Goal: Task Accomplishment & Management: Check status

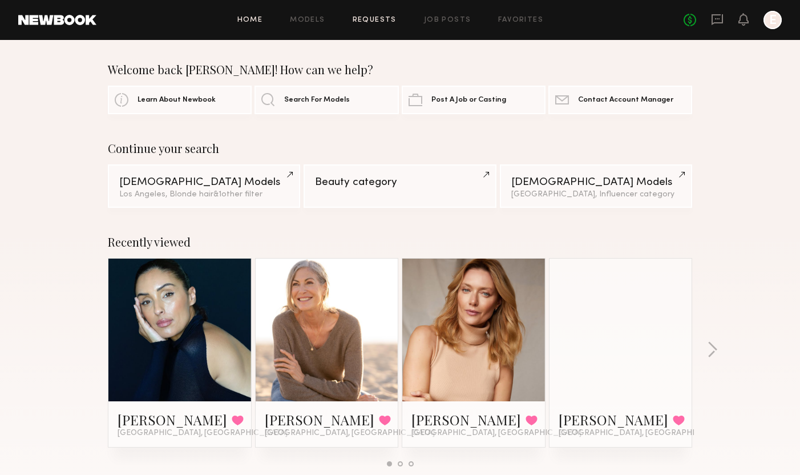
click at [382, 19] on link "Requests" at bounding box center [375, 20] width 44 height 7
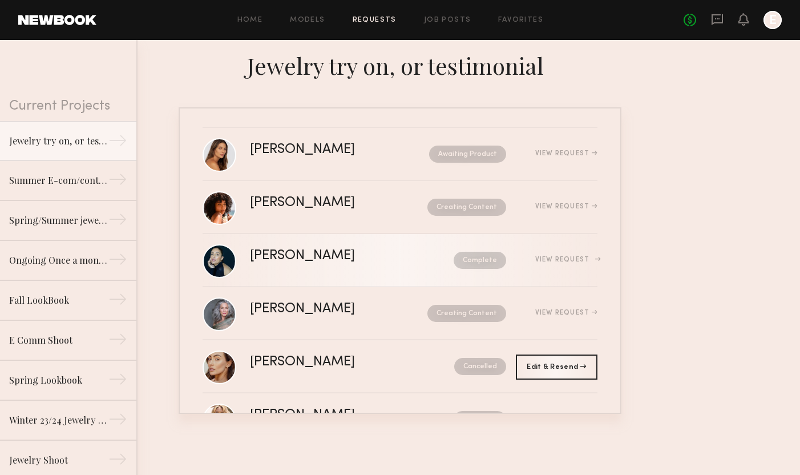
click at [481, 261] on nb-request-status "Complete" at bounding box center [480, 260] width 52 height 17
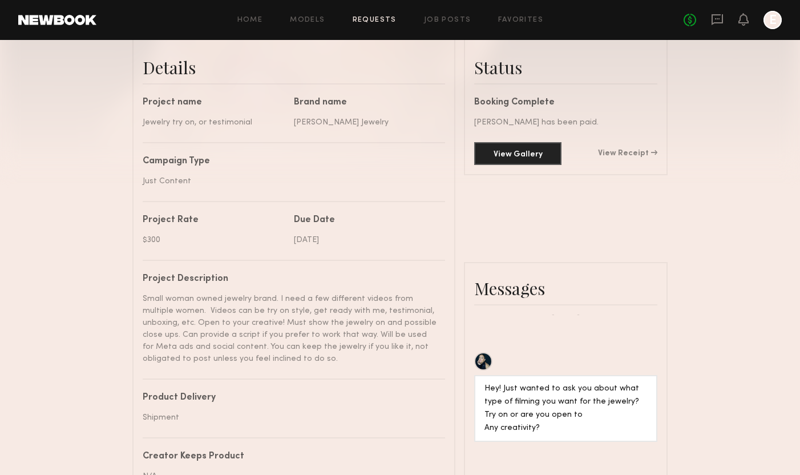
scroll to position [963, 0]
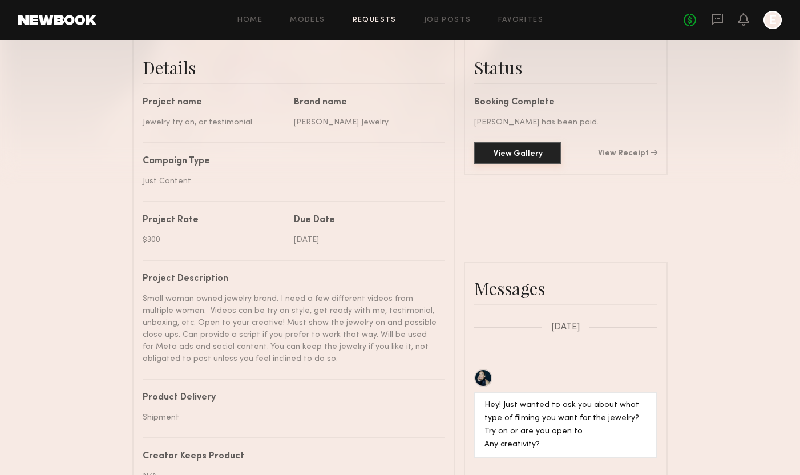
click at [520, 153] on button "View Gallery" at bounding box center [517, 153] width 87 height 23
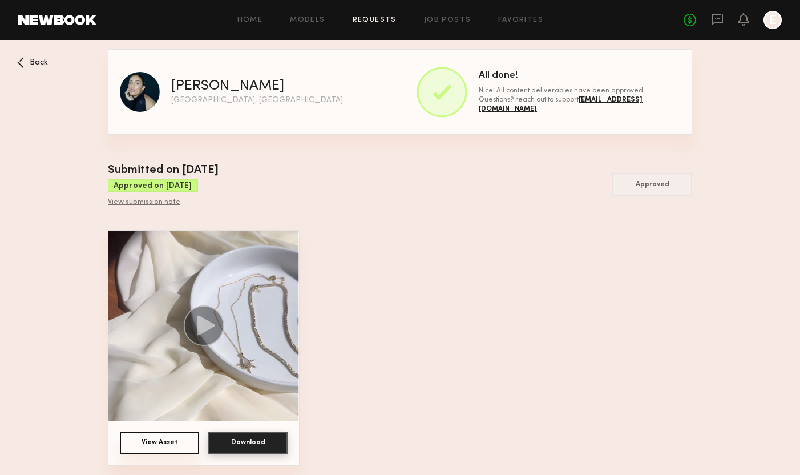
click at [240, 438] on button "Download" at bounding box center [247, 442] width 79 height 22
click at [255, 439] on button "Download" at bounding box center [247, 442] width 79 height 22
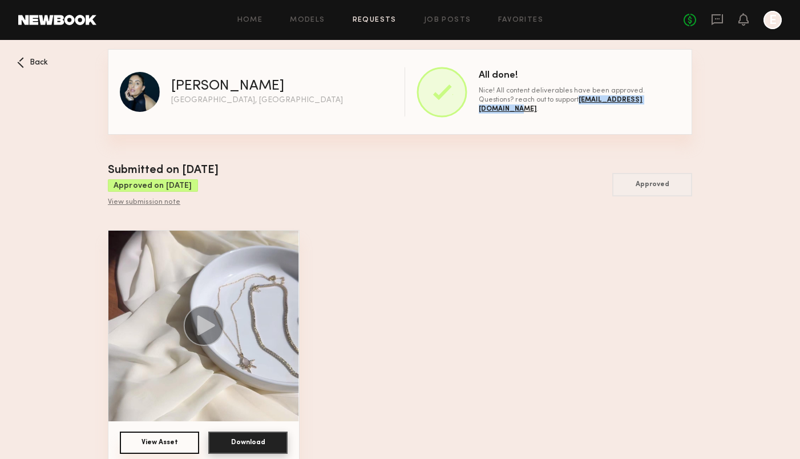
drag, startPoint x: 637, startPoint y: 105, endPoint x: 576, endPoint y: 167, distance: 87.6
click at [545, 104] on div "Nice! All content deliverables have been approved. Questions? reach out to supp…" at bounding box center [579, 99] width 201 height 27
copy span "[EMAIL_ADDRESS][DOMAIN_NAME]"
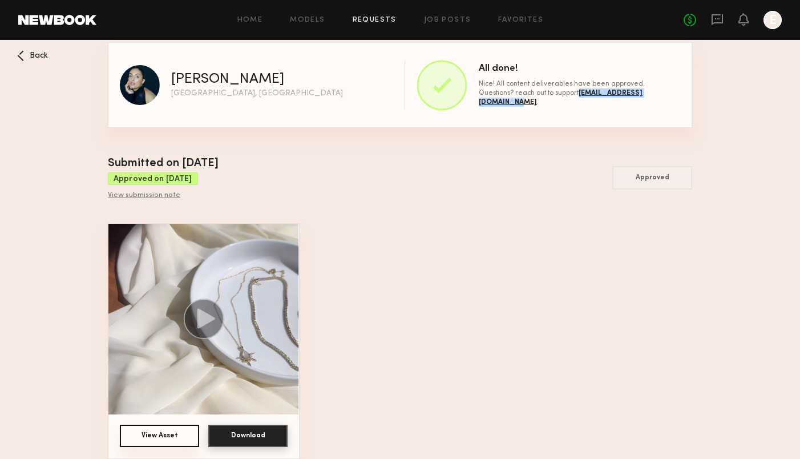
scroll to position [8, 0]
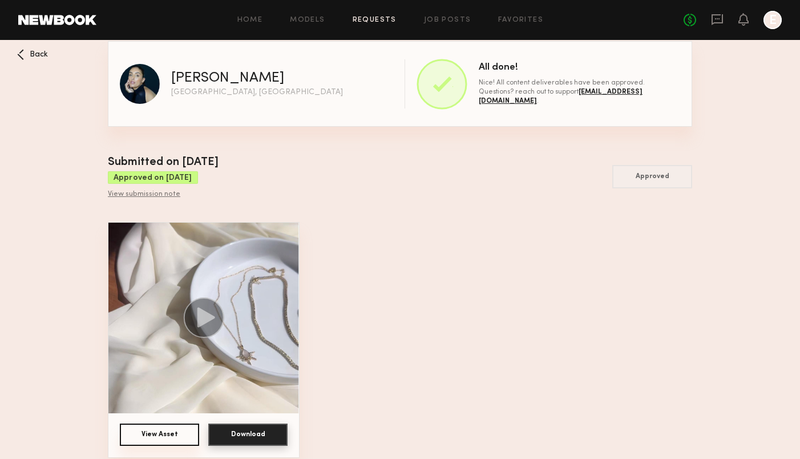
click at [19, 52] on icon at bounding box center [20, 54] width 7 height 11
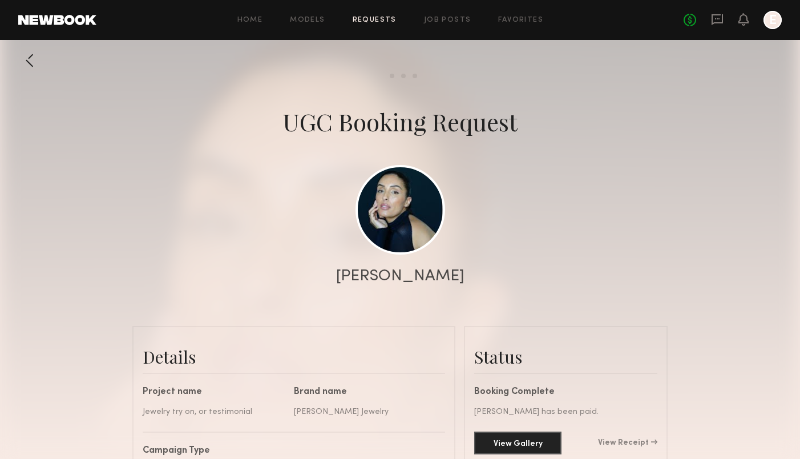
click at [25, 58] on div at bounding box center [29, 60] width 23 height 23
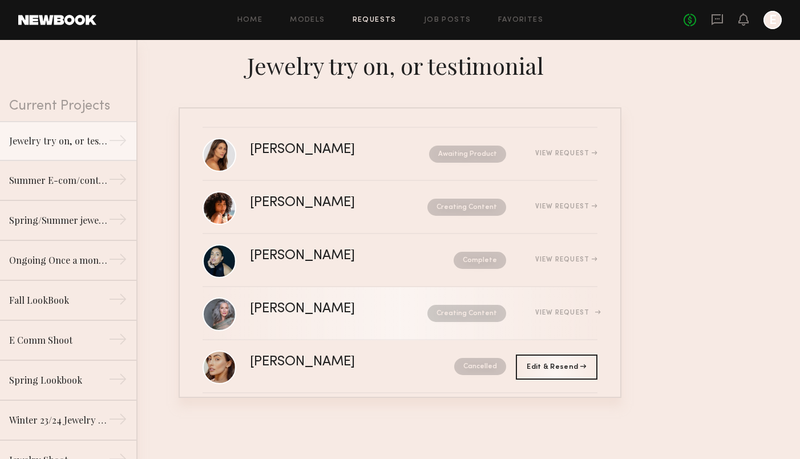
click at [580, 309] on div "View Request" at bounding box center [566, 312] width 62 height 7
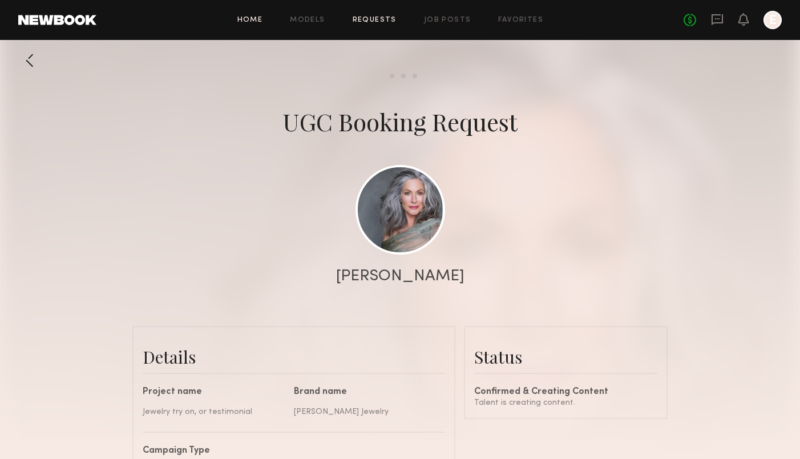
click at [256, 19] on link "Home" at bounding box center [250, 20] width 26 height 7
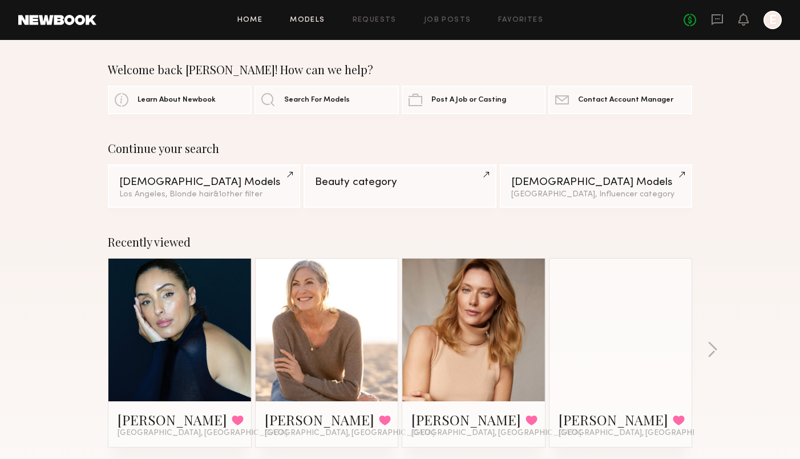
click at [308, 20] on link "Models" at bounding box center [307, 20] width 35 height 7
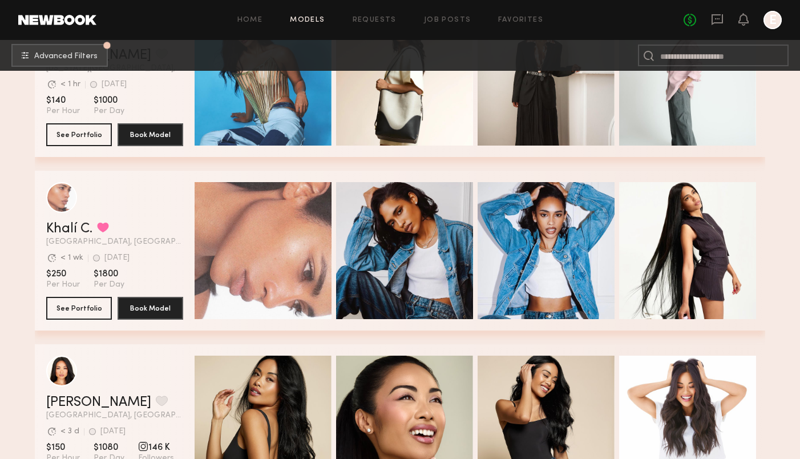
scroll to position [973, 0]
